Goal: Find contact information: Find contact information

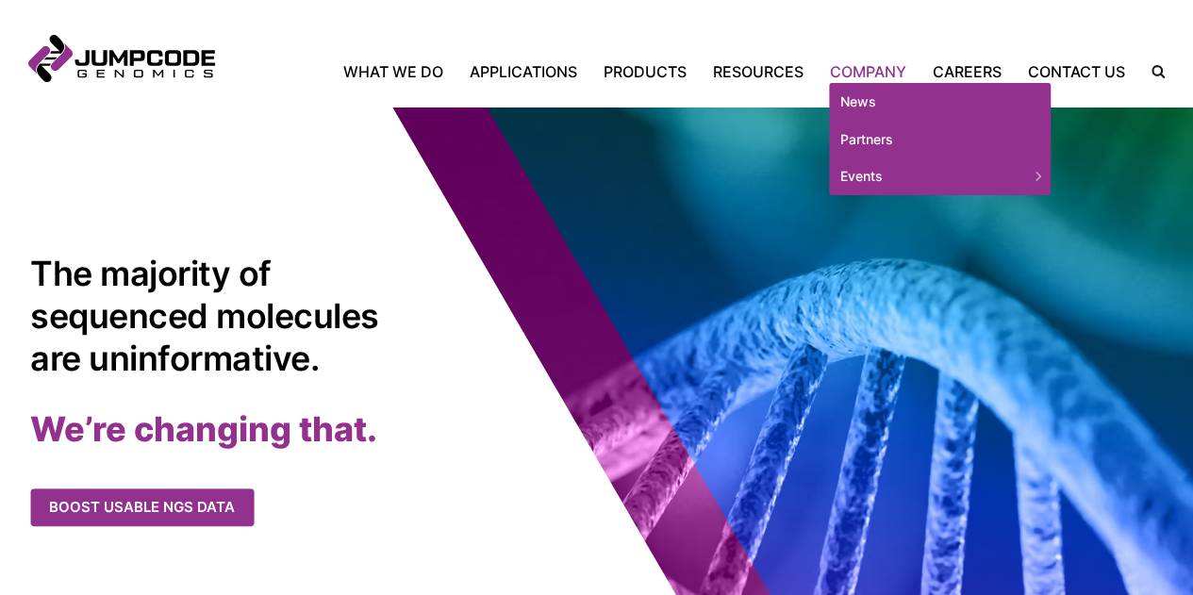
click at [887, 62] on link "Company" at bounding box center [868, 71] width 103 height 23
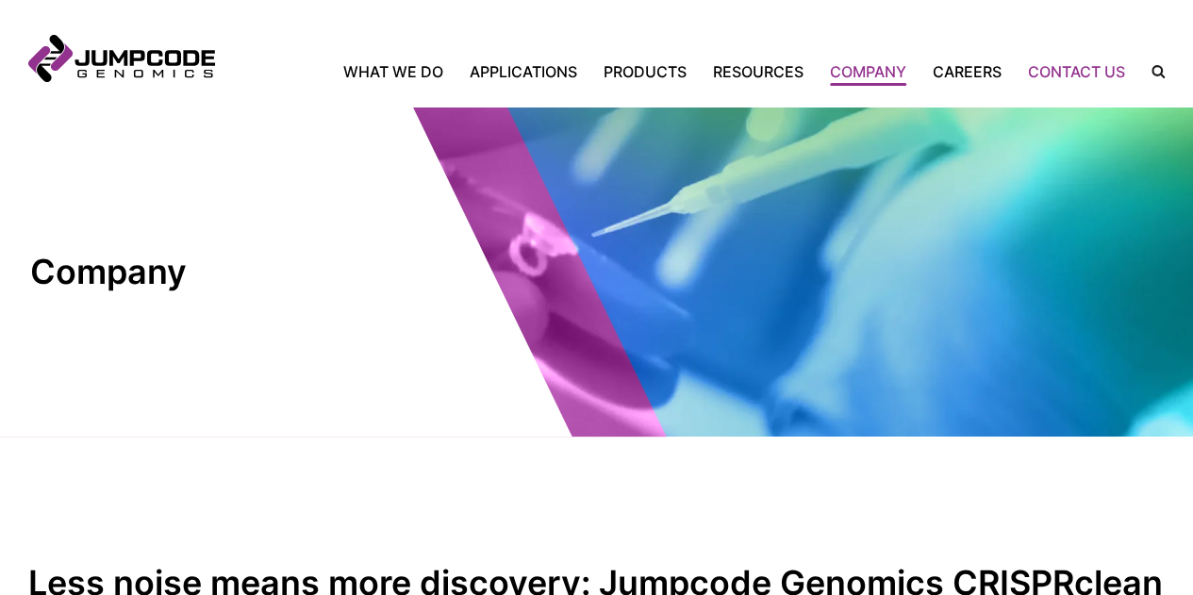
click at [1102, 69] on link "Contact Us" at bounding box center [1077, 71] width 124 height 23
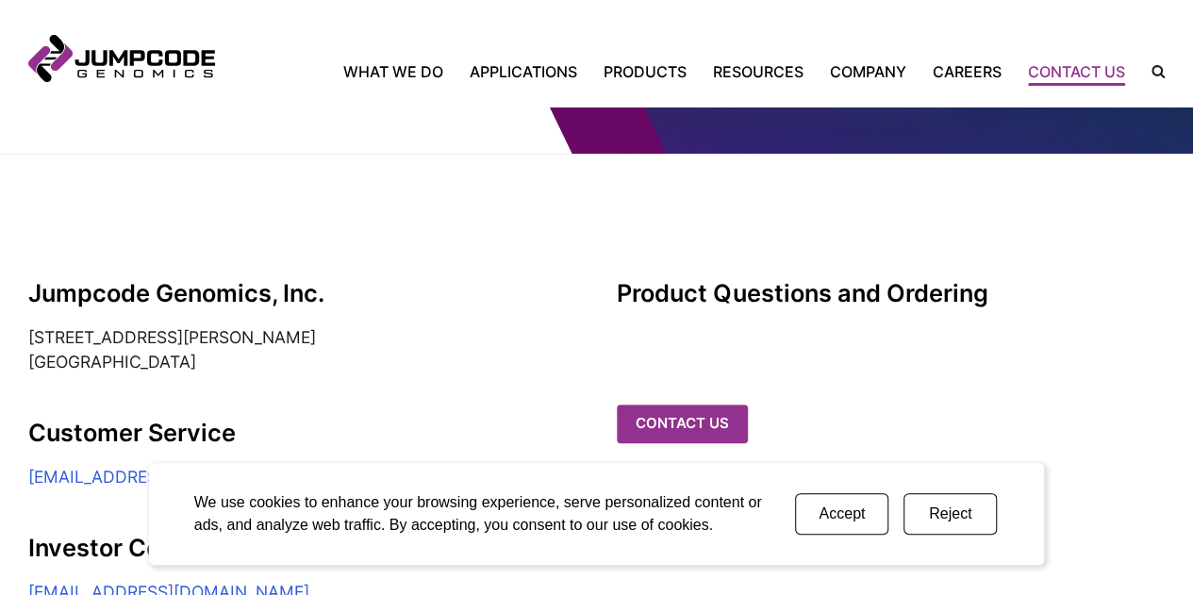
scroll to position [339, 0]
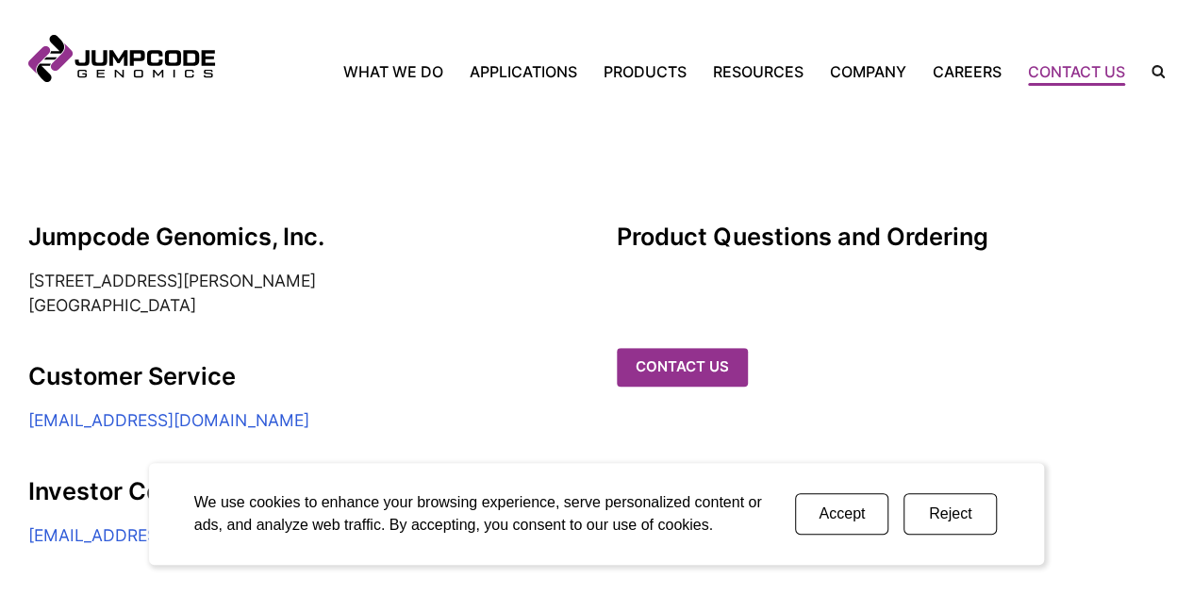
drag, startPoint x: 185, startPoint y: 306, endPoint x: -26, endPoint y: 289, distance: 211.9
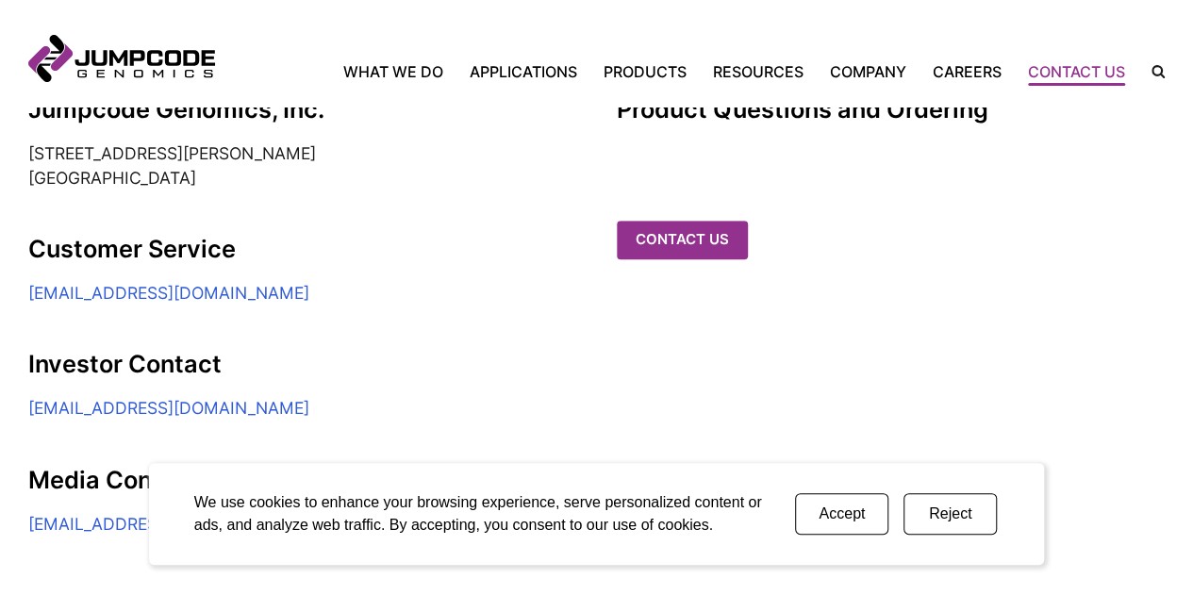
scroll to position [471, 0]
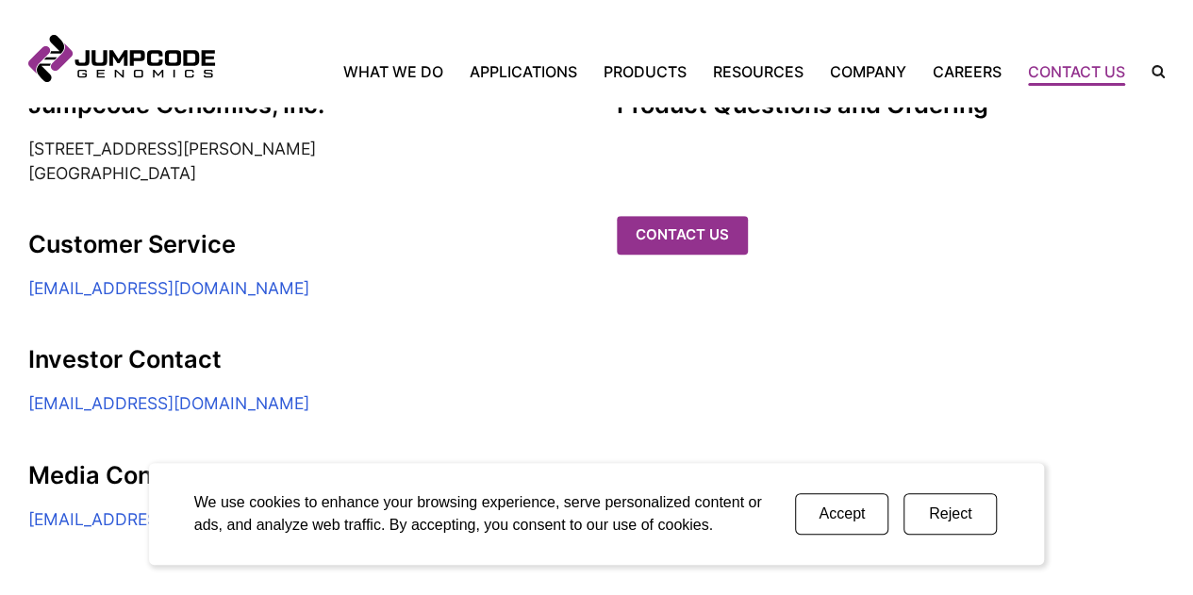
copy address "[STREET_ADDRESS][PERSON_NAME]"
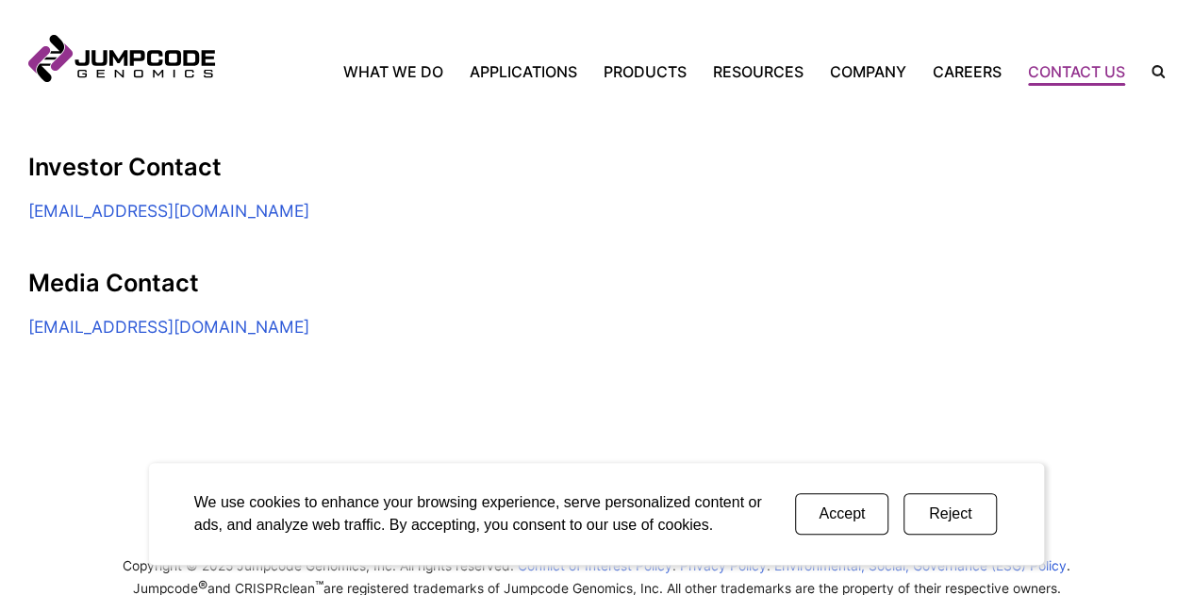
scroll to position [717, 0]
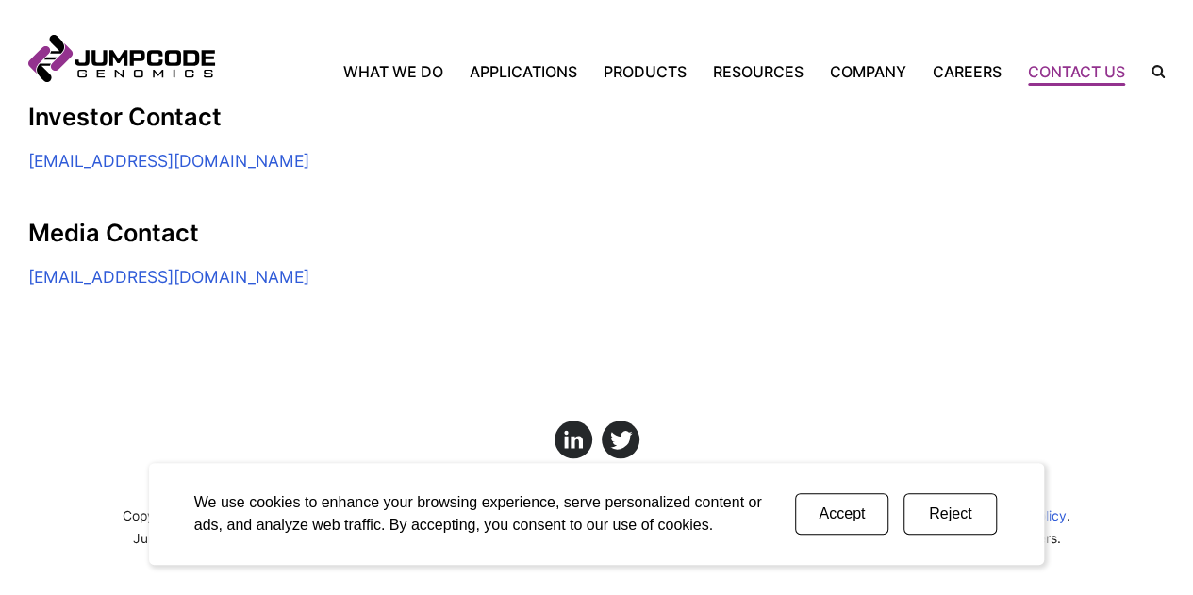
click at [954, 513] on button "Reject" at bounding box center [949, 513] width 93 height 41
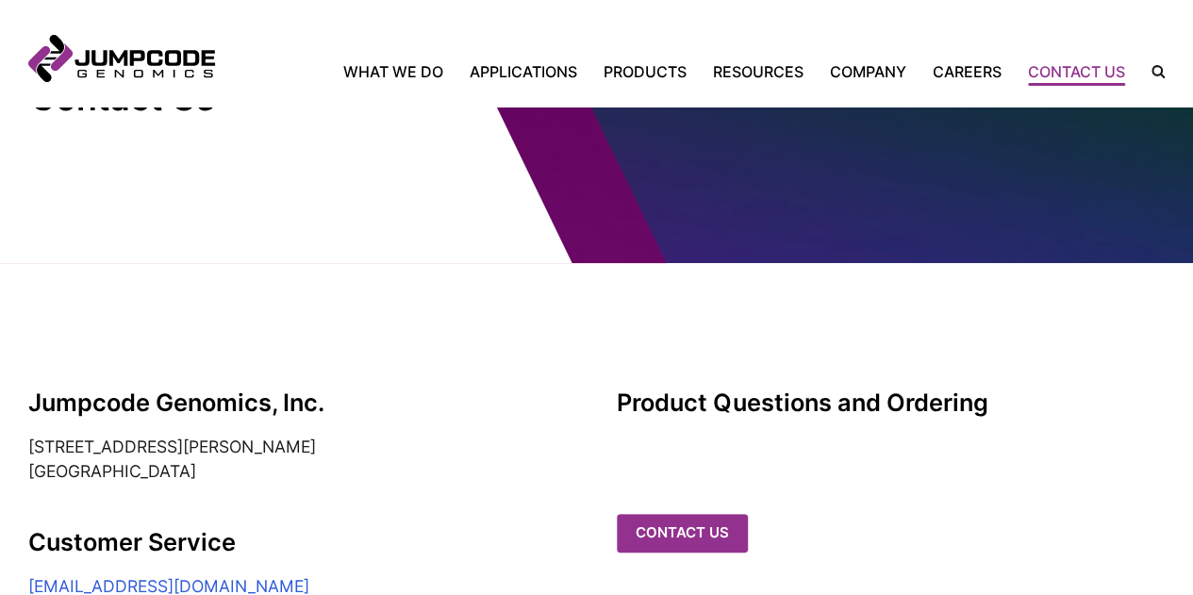
scroll to position [151, 0]
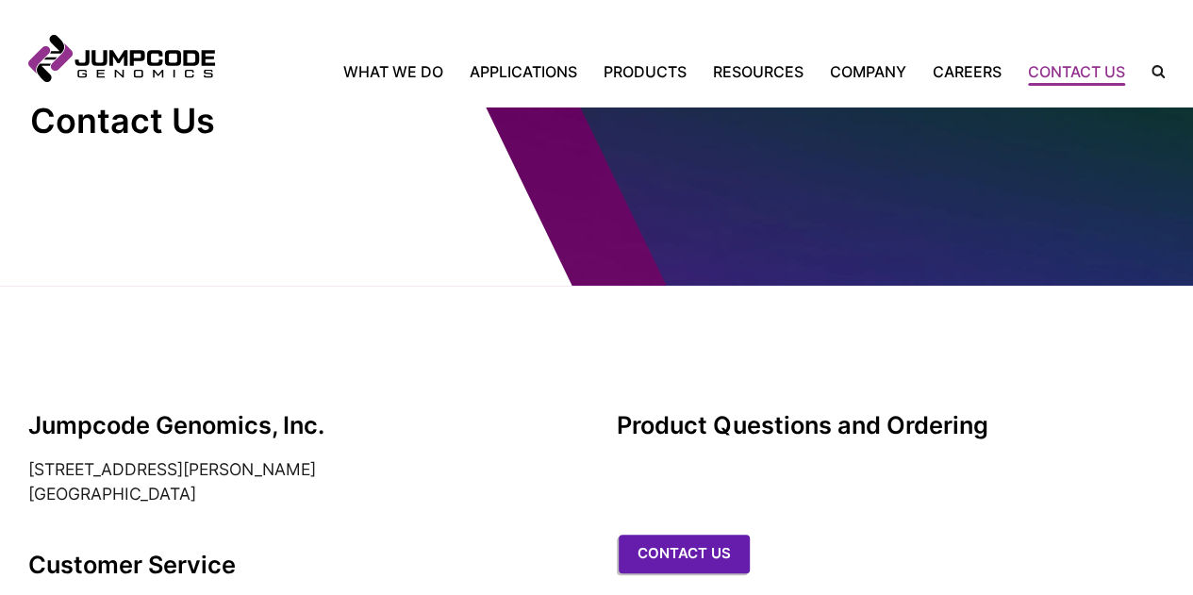
click at [690, 535] on link "Contact us" at bounding box center [684, 554] width 131 height 39
click at [991, 75] on link "Careers" at bounding box center [966, 71] width 95 height 23
